Goal: Check status: Check status

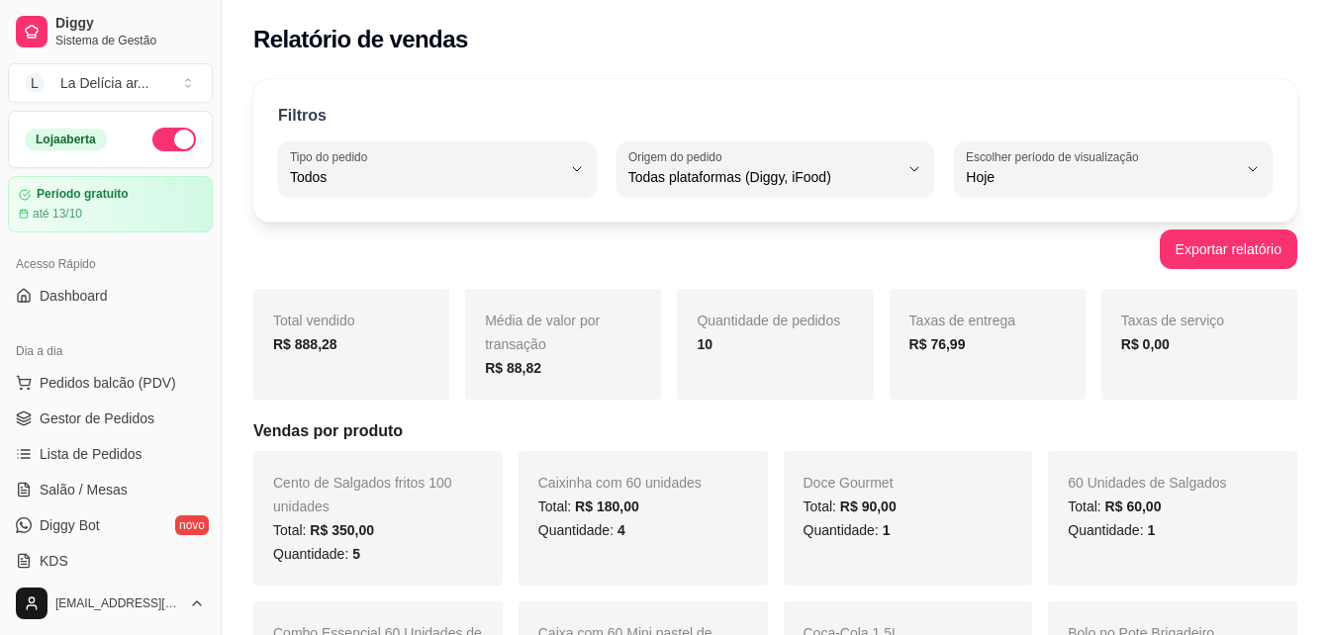
select select "ALL"
select select "0"
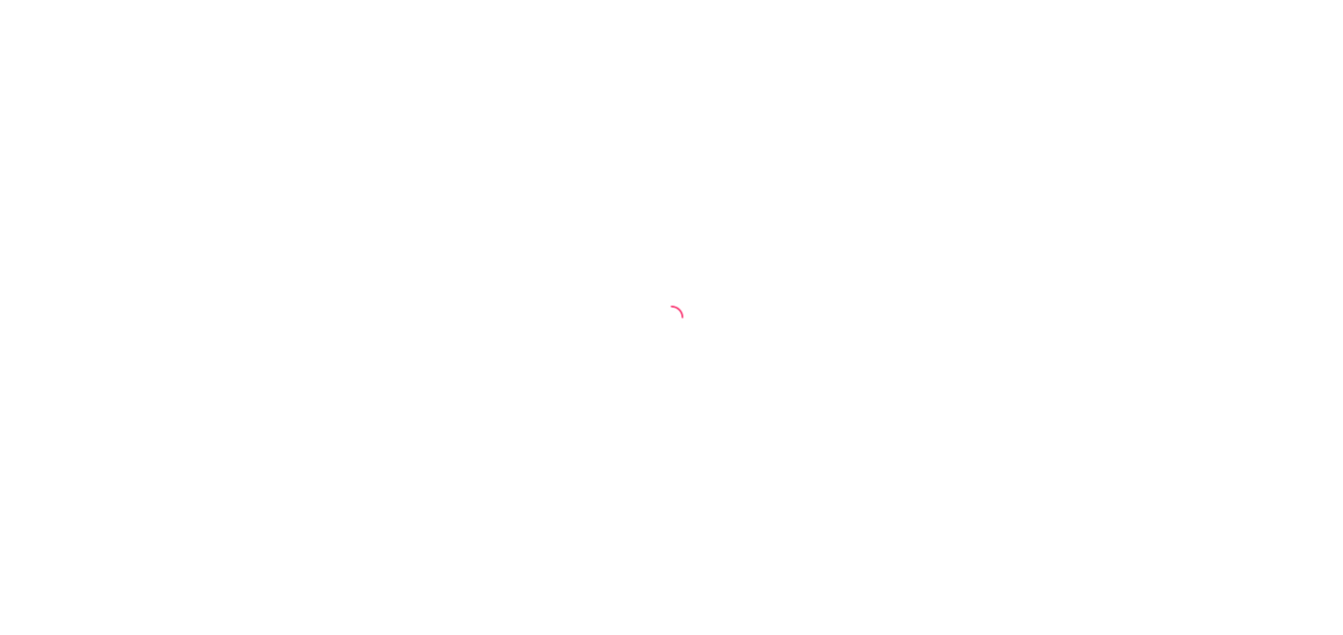
select select "ALL"
select select "0"
select select "ALL"
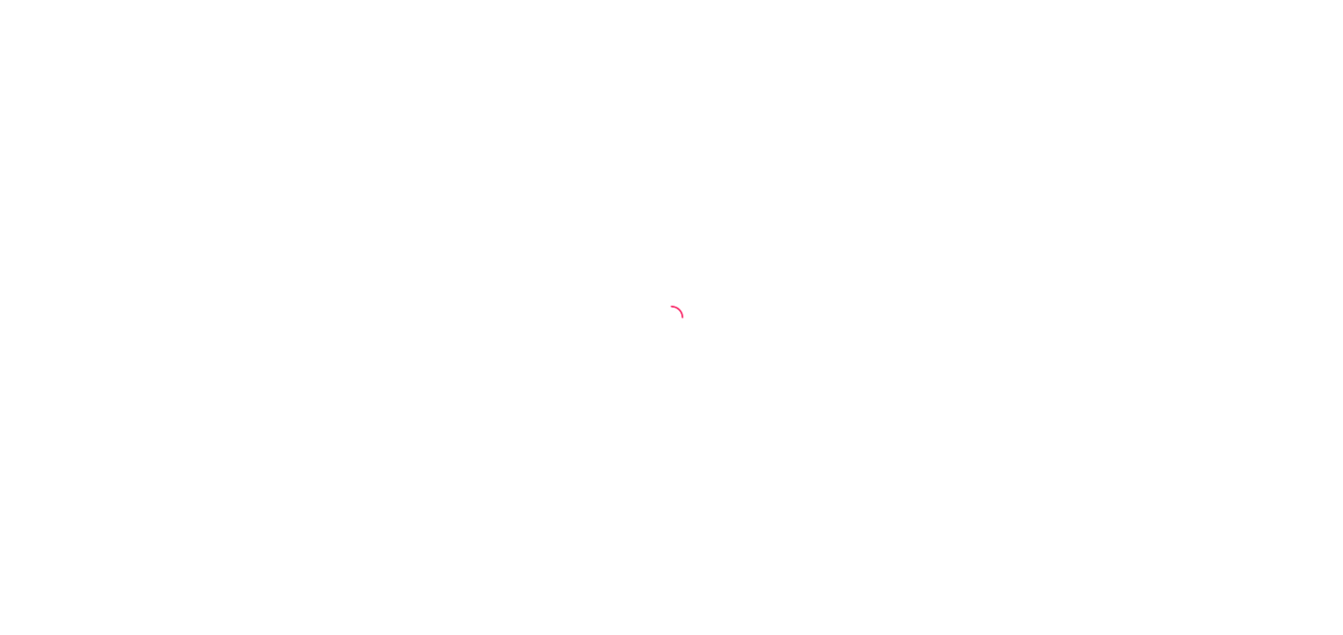
select select "0"
select select "ALL"
select select "0"
